Goal: Information Seeking & Learning: Understand process/instructions

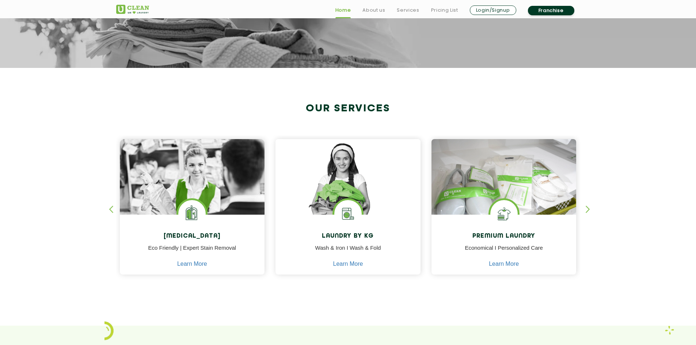
scroll to position [219, 0]
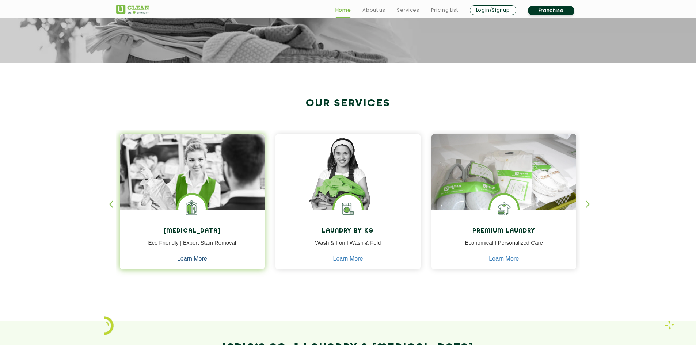
click at [195, 258] on link "Learn More" at bounding box center [192, 259] width 30 height 7
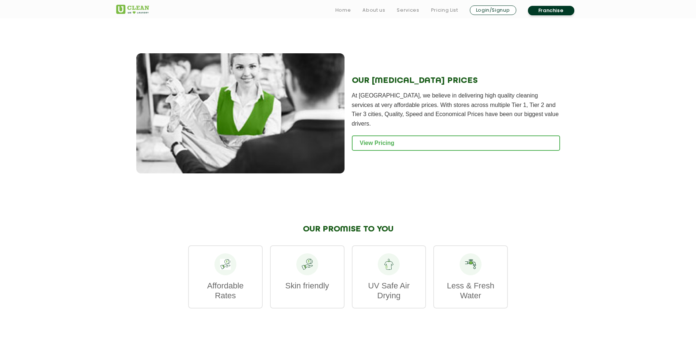
scroll to position [803, 0]
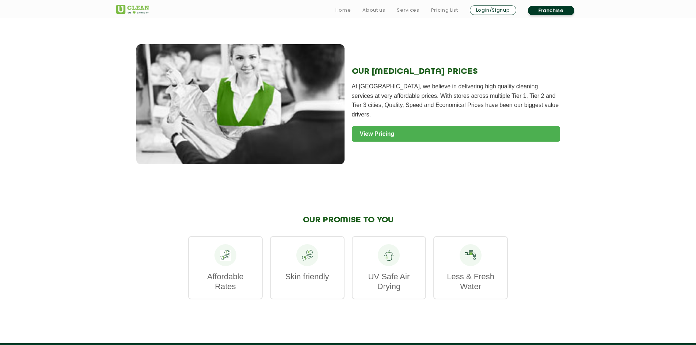
click at [367, 126] on link "View Pricing" at bounding box center [456, 133] width 208 height 15
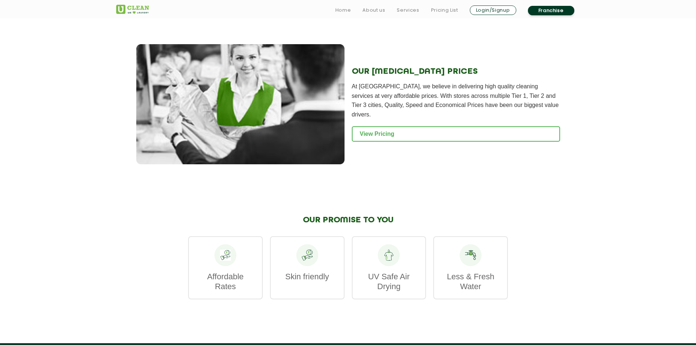
click at [236, 276] on p "Affordable Rates" at bounding box center [225, 282] width 58 height 20
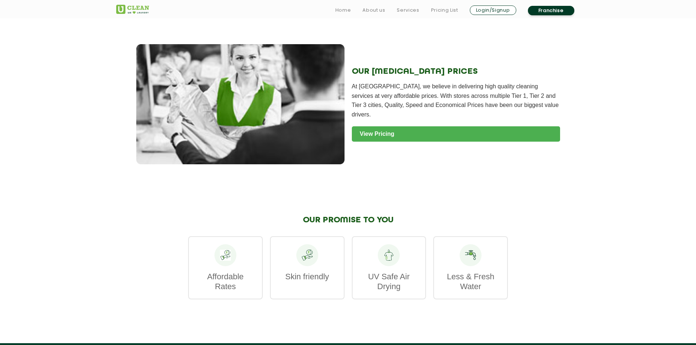
click at [359, 126] on link "View Pricing" at bounding box center [456, 133] width 208 height 15
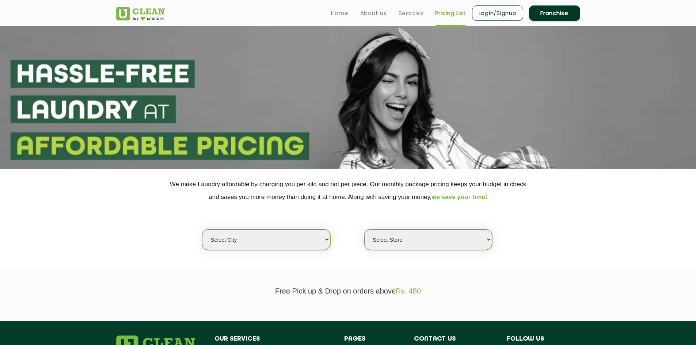
click at [329, 240] on select "Select city [GEOGRAPHIC_DATA] [GEOGRAPHIC_DATA] [GEOGRAPHIC_DATA] [GEOGRAPHIC_D…" at bounding box center [266, 239] width 128 height 21
select select "1"
click at [202, 229] on select "Select city Aalo Agartala Agra Ahmedabad Akola Aligarh Alwar - UClean Select Am…" at bounding box center [266, 239] width 128 height 21
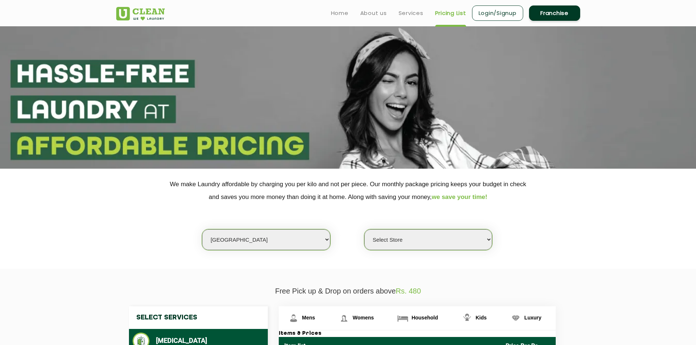
click at [488, 240] on select "Select Store UClean Vasant Kunj UClean Greater Kailash 2 UClean Dwarka UClean R…" at bounding box center [428, 239] width 128 height 21
select select "547"
click at [364, 229] on select "Select Store UClean Vasant Kunj UClean Greater Kailash 2 UClean Dwarka UClean R…" at bounding box center [428, 239] width 128 height 21
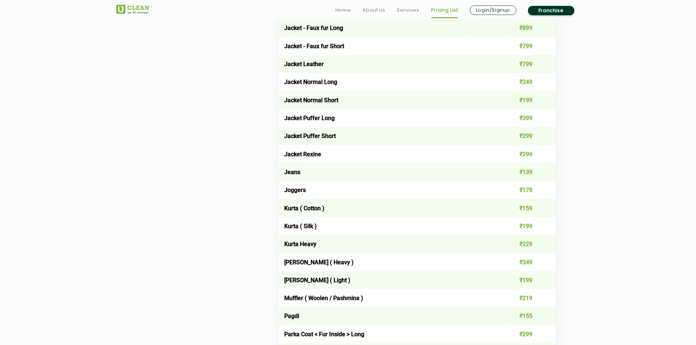
scroll to position [511, 0]
